Goal: Navigation & Orientation: Find specific page/section

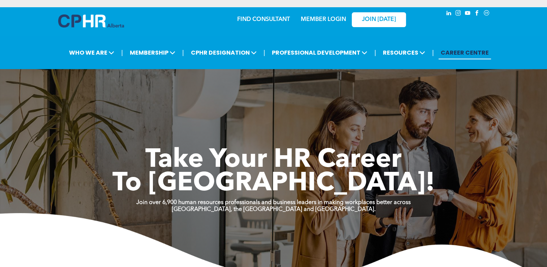
click at [324, 18] on link "MEMBER LOGIN" at bounding box center [323, 20] width 45 height 6
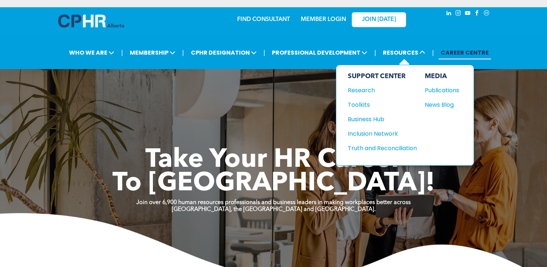
click at [438, 98] on div "MEDIA Publications News Blog" at bounding box center [442, 115] width 34 height 86
click at [431, 106] on div "News Blog" at bounding box center [440, 104] width 31 height 9
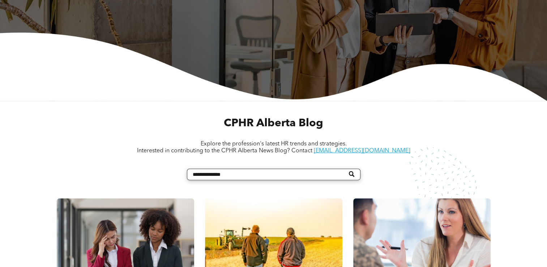
scroll to position [201, 0]
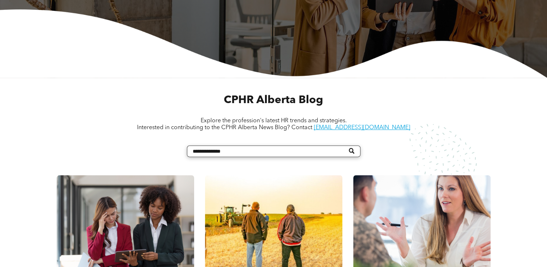
click at [236, 157] on input "Search" at bounding box center [273, 151] width 173 height 12
type input "*****"
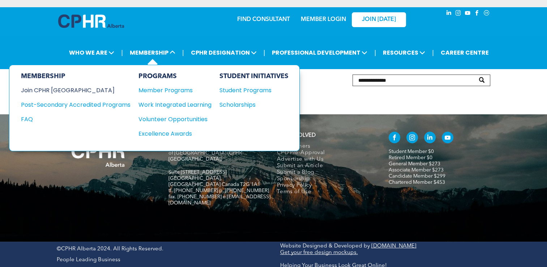
click at [63, 93] on div "Join CPHR [GEOGRAPHIC_DATA]" at bounding box center [70, 90] width 99 height 9
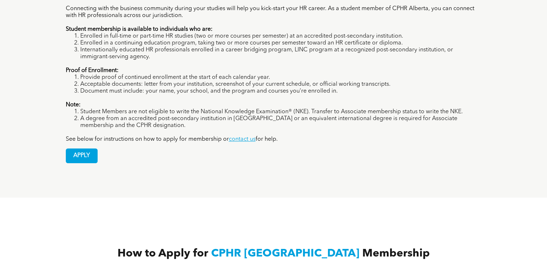
scroll to position [467, 0]
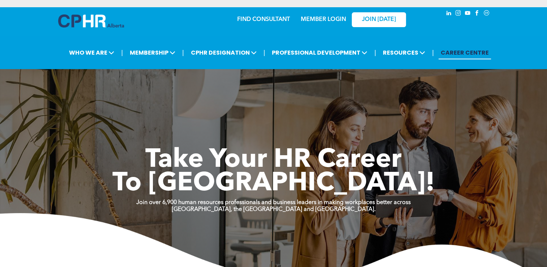
click at [333, 19] on link "MEMBER LOGIN" at bounding box center [323, 20] width 45 height 6
click at [314, 18] on link "MEMBER LOGIN" at bounding box center [323, 20] width 45 height 6
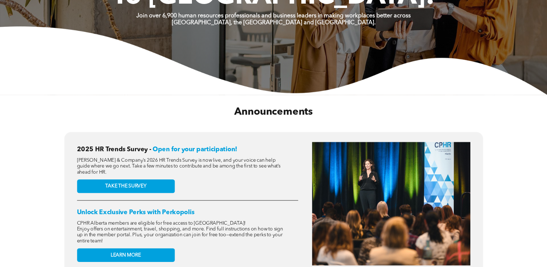
scroll to position [186, 0]
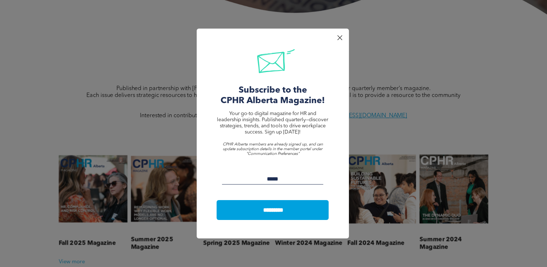
scroll to position [214, 0]
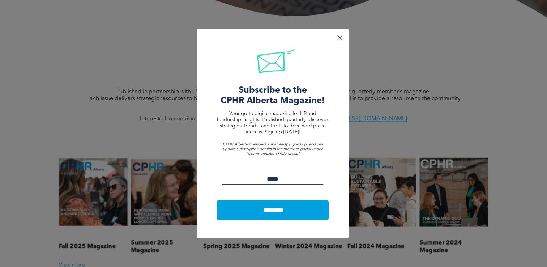
click at [338, 40] on div at bounding box center [340, 38] width 10 height 10
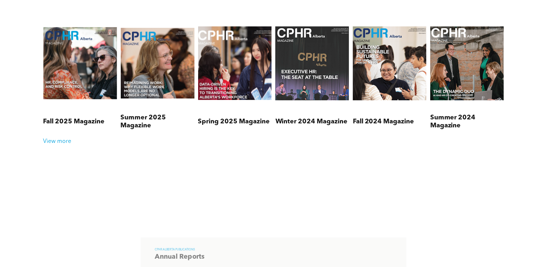
scroll to position [340, 0]
